Goal: Task Accomplishment & Management: Use online tool/utility

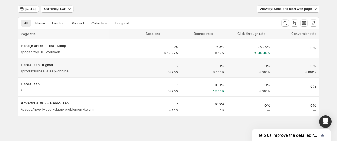
scroll to position [17, 0]
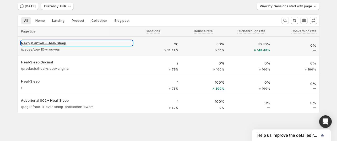
click at [63, 44] on p "Nekpijn artikel – Heal-Sleep" at bounding box center [77, 42] width 112 height 5
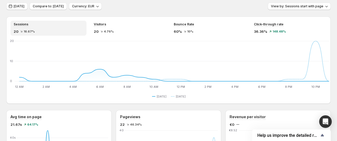
click at [63, 44] on icon "12 AM 12 AM 2 AM 2 AM 4 AM 4 AM 6 AM 6 AM 8 AM 8 AM 10 AM 10 AM 12 PM 12 PM 2 P…" at bounding box center [169, 64] width 319 height 49
